Goal: Task Accomplishment & Management: Use online tool/utility

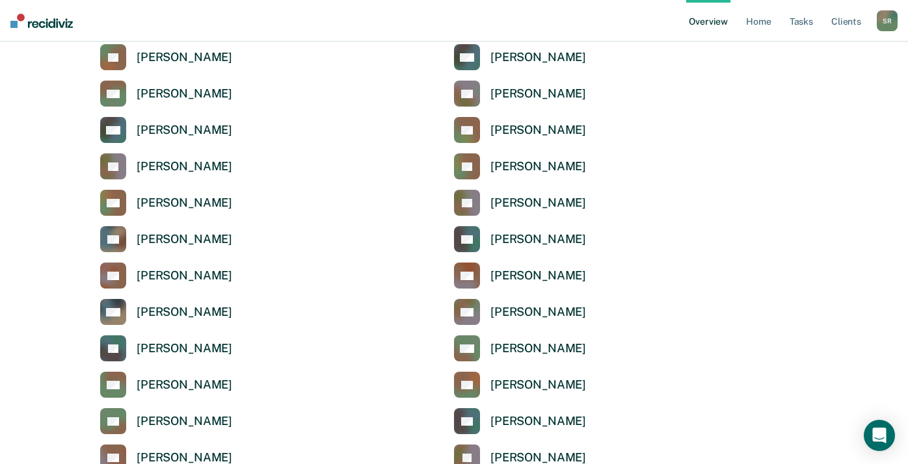
scroll to position [1821, 0]
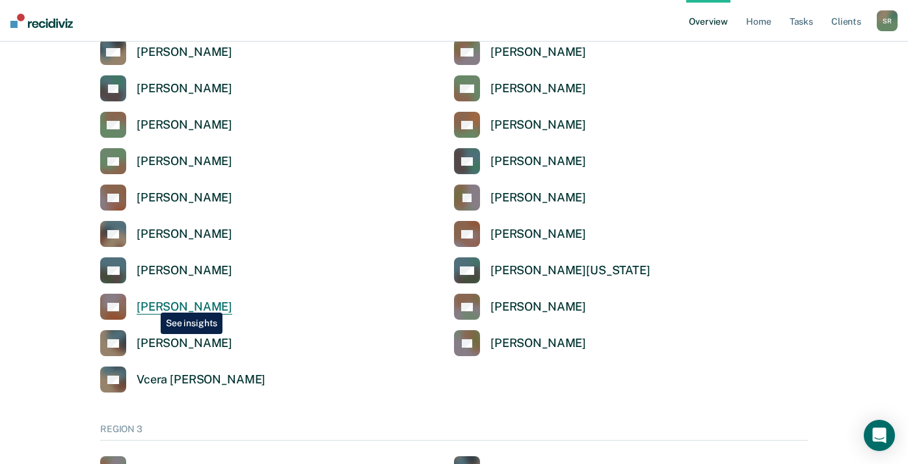
click at [151, 303] on div "[PERSON_NAME]" at bounding box center [185, 307] width 96 height 15
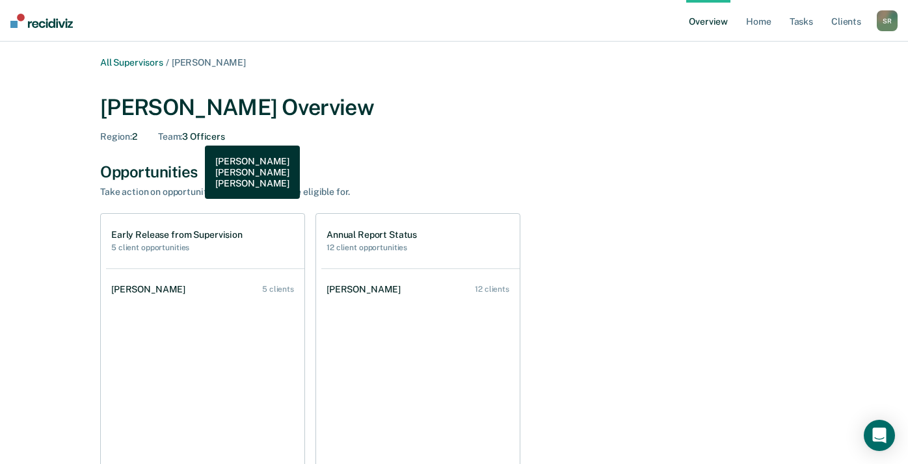
click at [195, 136] on div "Team : 3 Officers" at bounding box center [191, 136] width 67 height 11
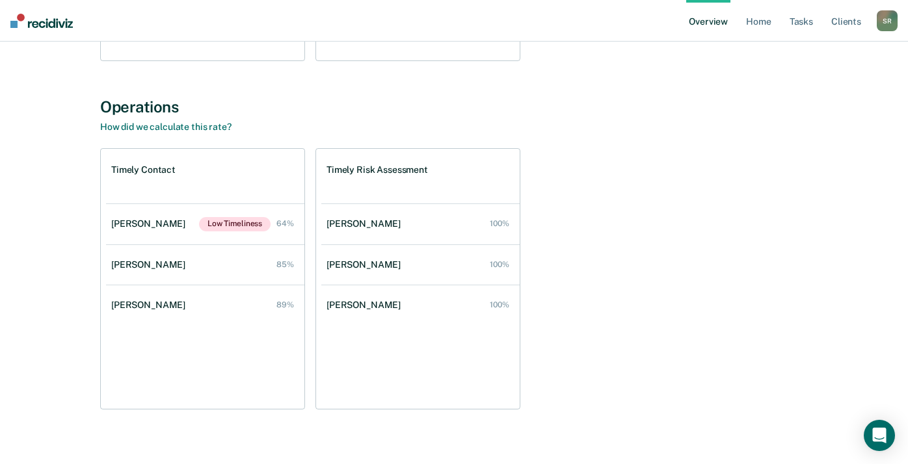
scroll to position [426, 0]
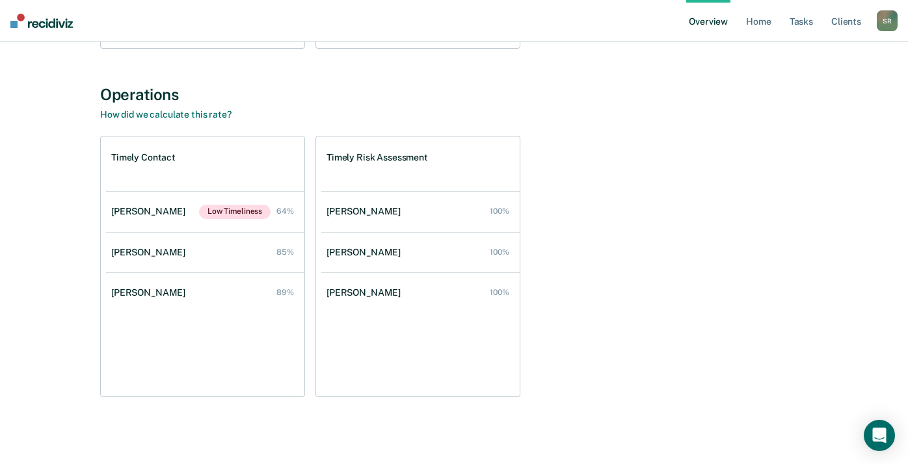
click at [595, 233] on div "Timely Contact [PERSON_NAME] Low Timeliness 64% [PERSON_NAME] 85% [PERSON_NAME]…" at bounding box center [453, 266] width 707 height 261
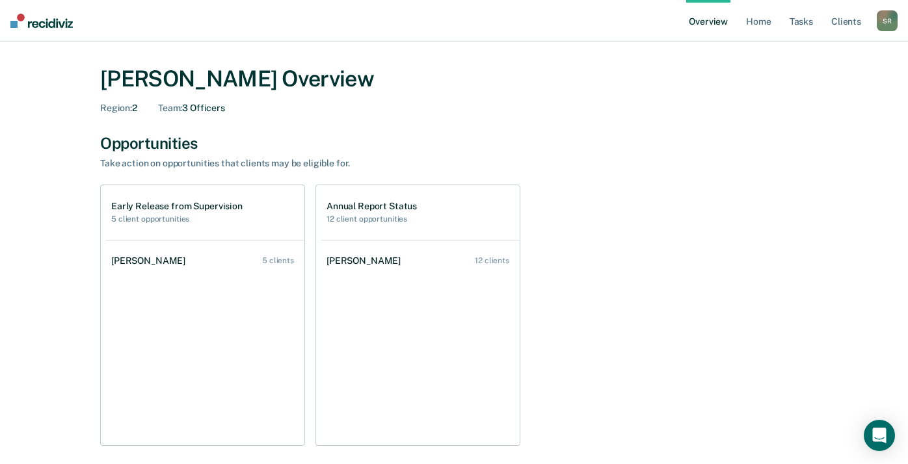
scroll to position [0, 0]
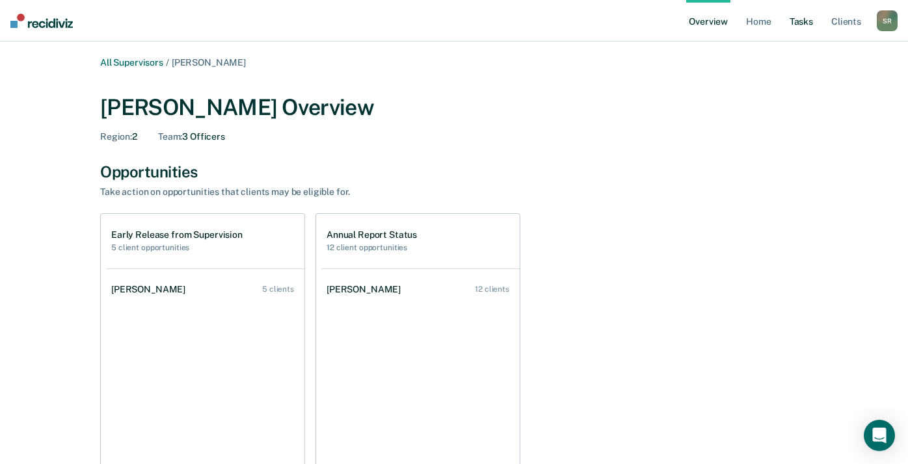
click at [806, 20] on link "Tasks" at bounding box center [801, 21] width 29 height 42
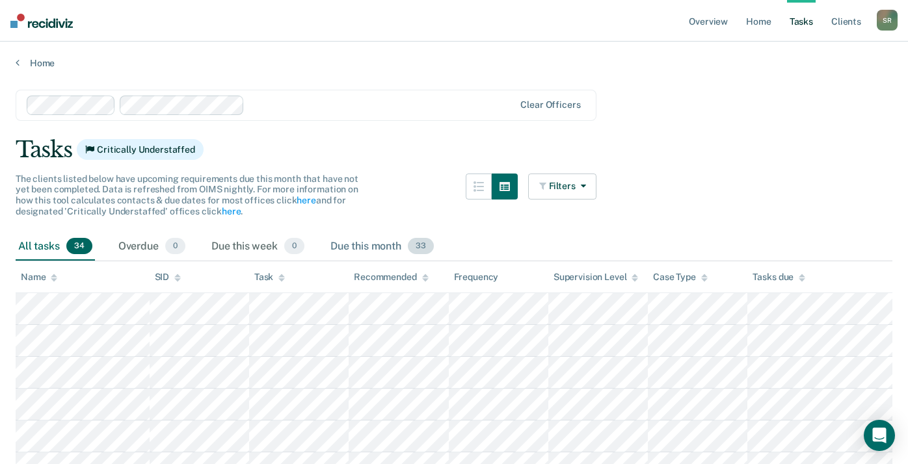
click at [405, 247] on div "Due this month 33" at bounding box center [382, 247] width 109 height 29
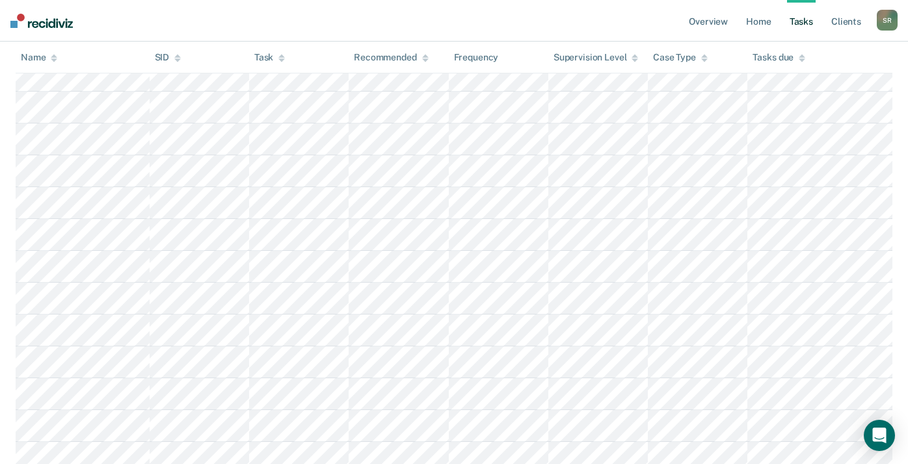
scroll to position [780, 0]
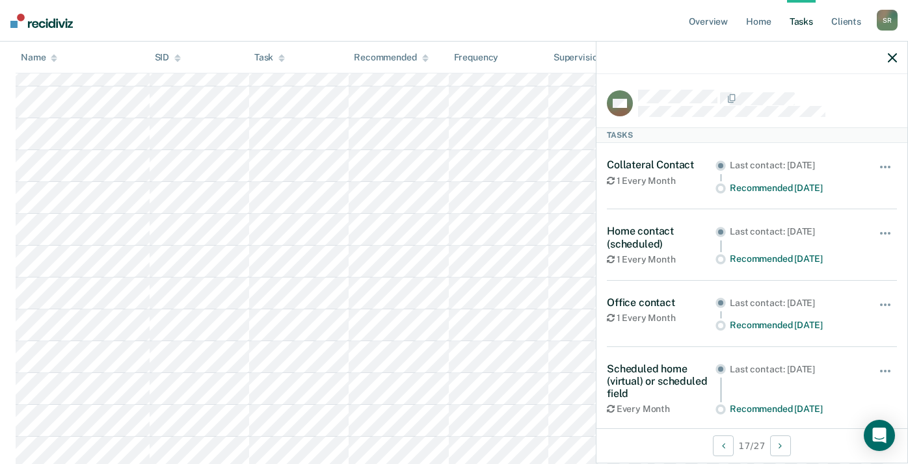
click at [891, 63] on div at bounding box center [751, 58] width 311 height 33
click at [893, 57] on icon "button" at bounding box center [892, 57] width 9 height 9
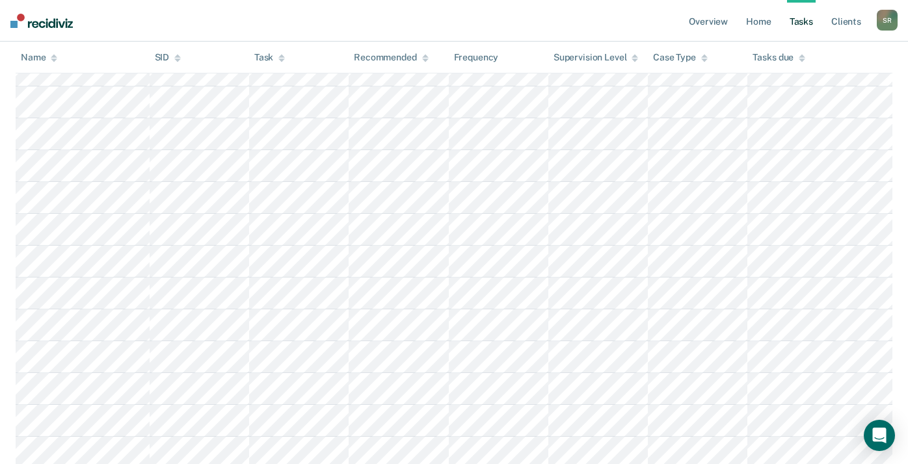
click at [55, 62] on icon at bounding box center [54, 57] width 7 height 8
